Goal: Task Accomplishment & Management: Manage account settings

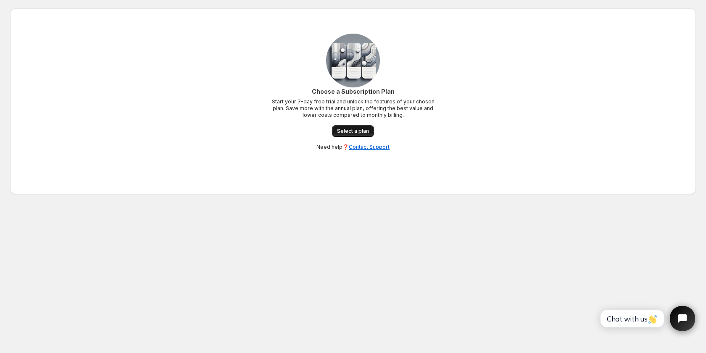
click at [349, 132] on span "Select a plan" at bounding box center [353, 131] width 32 height 7
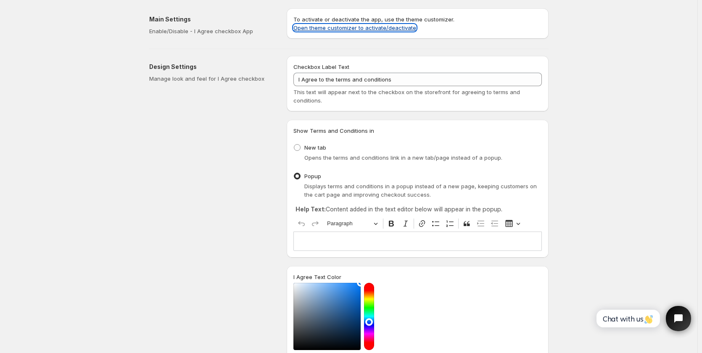
click at [345, 27] on link "Open theme customizer to activate/deactivate" at bounding box center [354, 27] width 123 height 7
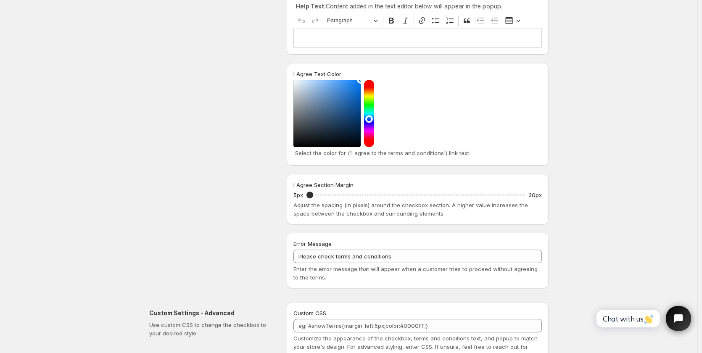
scroll to position [203, 0]
click at [322, 198] on input "I Agree Section Margin" at bounding box center [415, 195] width 219 height 12
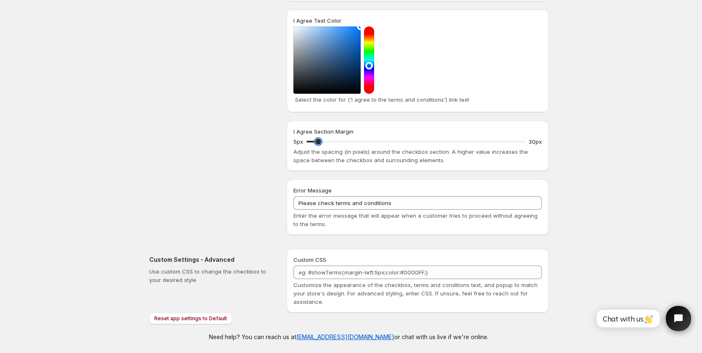
scroll to position [0, 0]
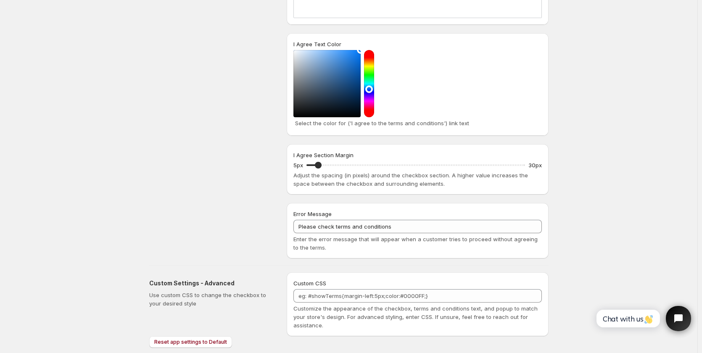
scroll to position [257, 0]
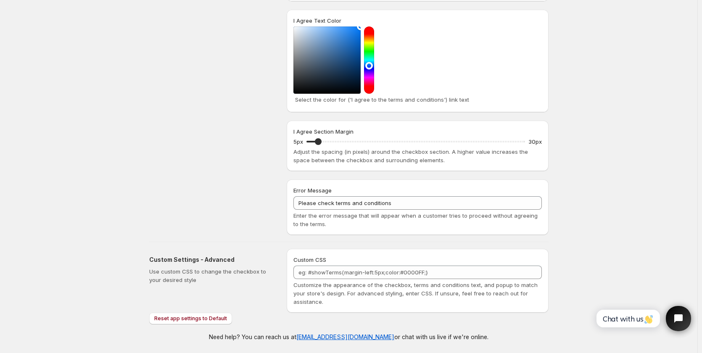
click at [199, 311] on div "Custom Settings - Advanced Use custom CSS to change the checkbox to your desire…" at bounding box center [214, 281] width 131 height 64
click at [197, 314] on button "Reset app settings to Default" at bounding box center [190, 319] width 83 height 12
type input "5"
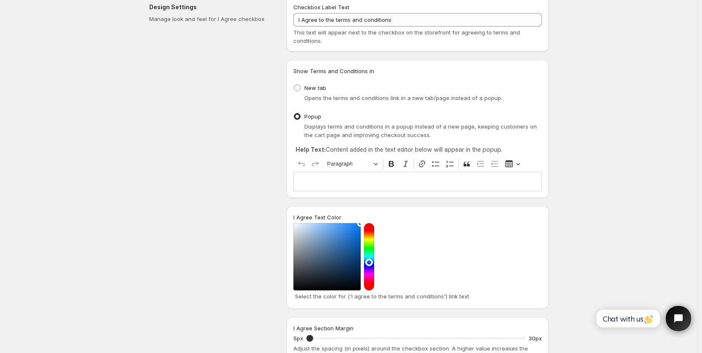
scroll to position [0, 0]
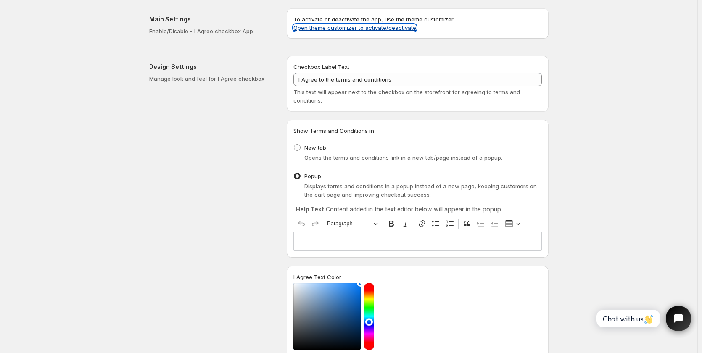
click at [355, 29] on link "Open theme customizer to activate/deactivate" at bounding box center [354, 27] width 123 height 7
